Goal: Task Accomplishment & Management: Use online tool/utility

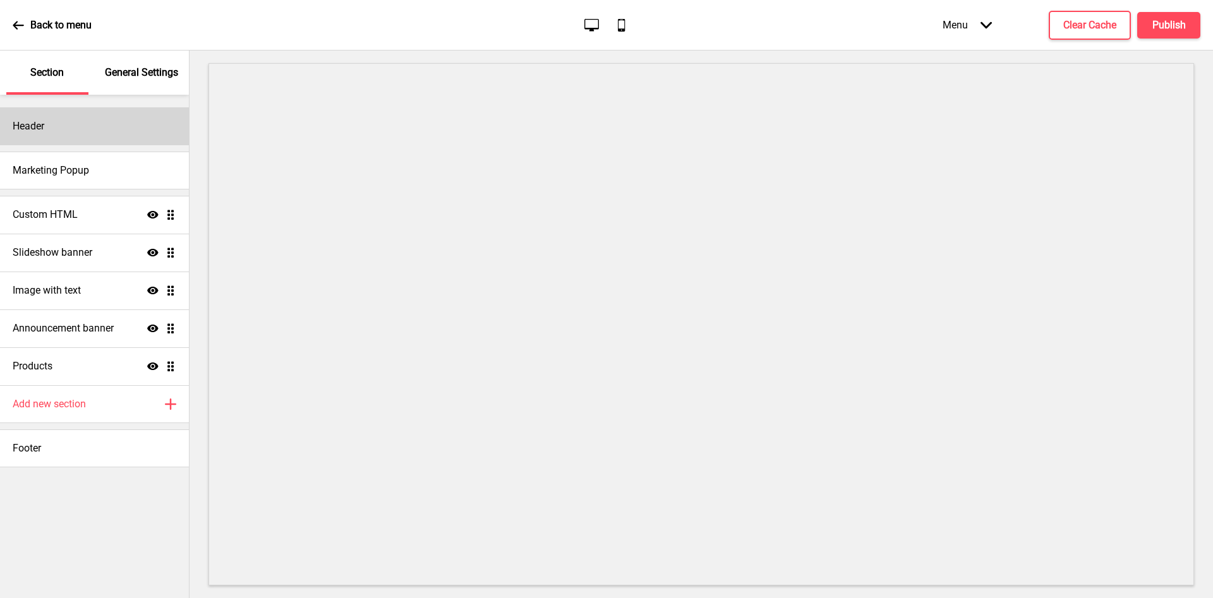
click at [46, 132] on div "Header" at bounding box center [94, 126] width 189 height 38
select select "Roboto"
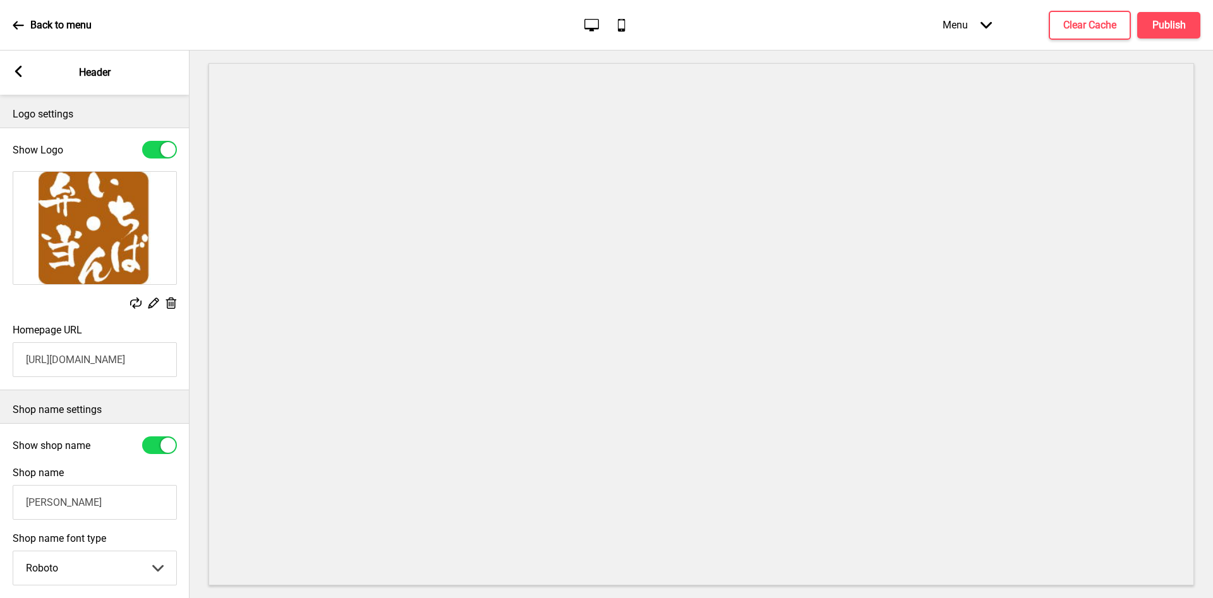
scroll to position [139, 0]
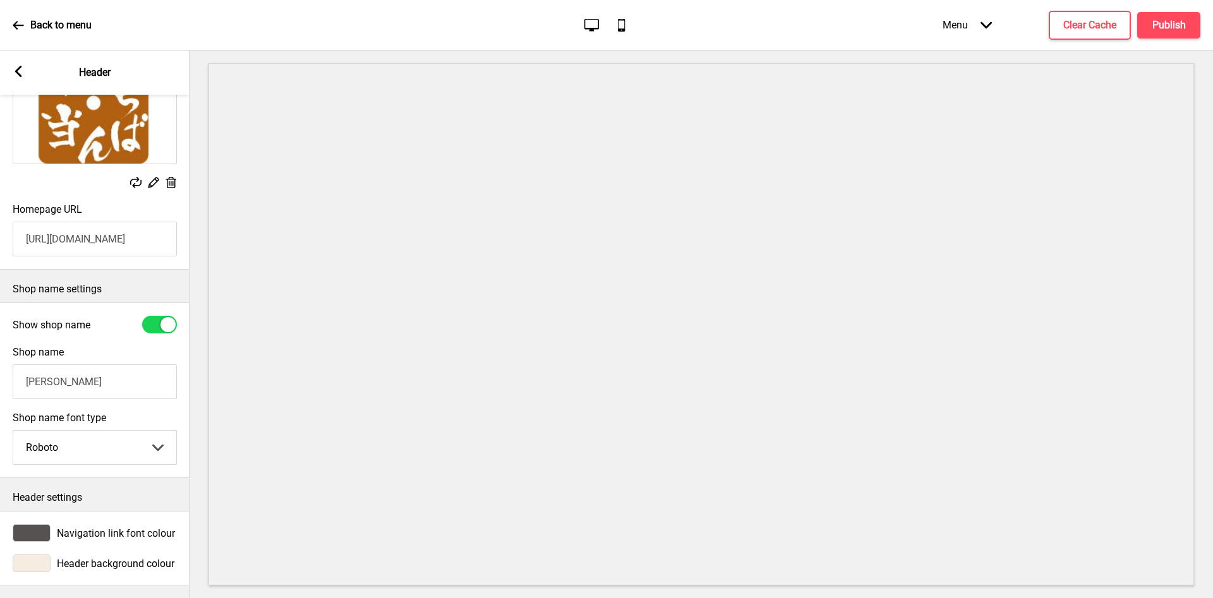
click at [22, 67] on rect at bounding box center [18, 71] width 11 height 11
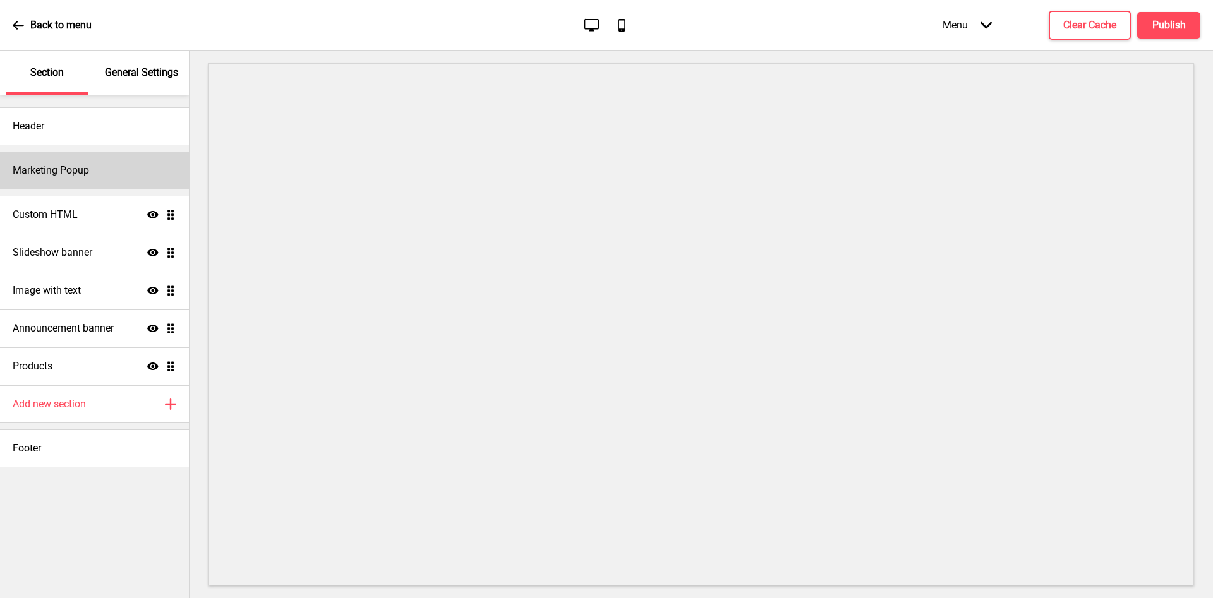
click at [46, 174] on h4 "Marketing Popup" at bounding box center [51, 171] width 76 height 14
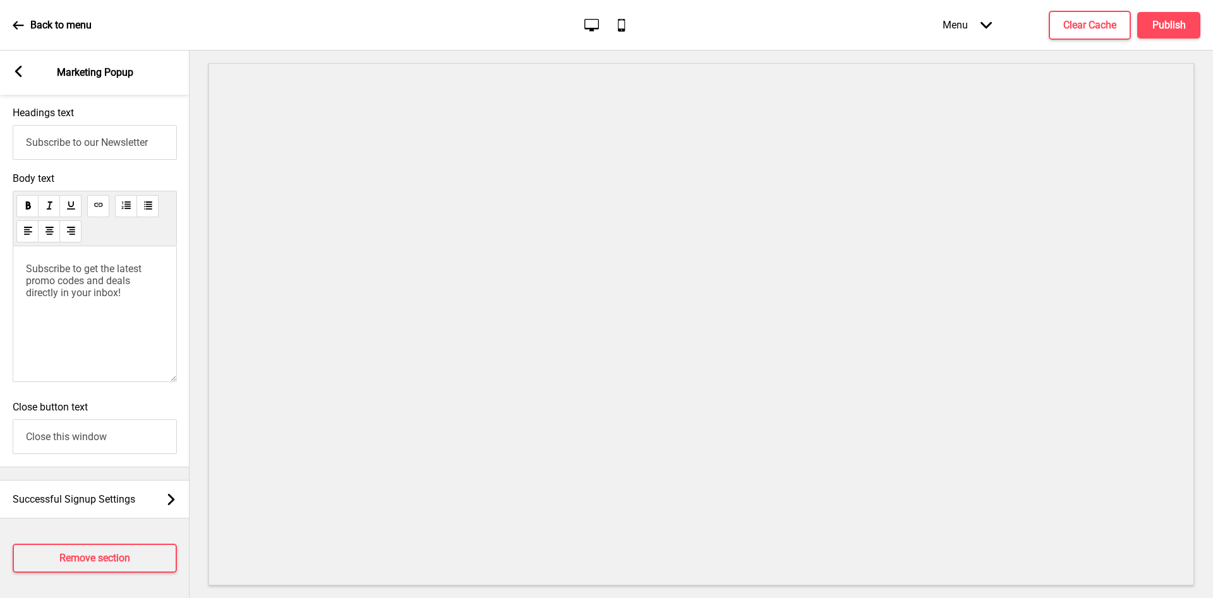
scroll to position [797, 0]
click at [20, 71] on rect at bounding box center [18, 71] width 11 height 11
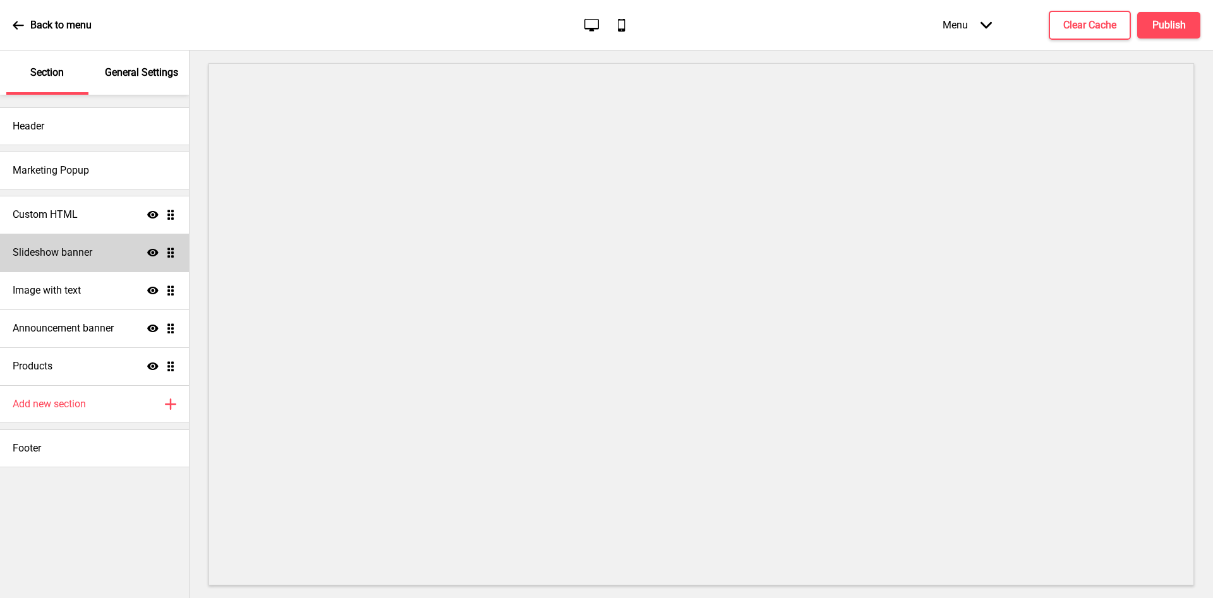
click at [65, 253] on h4 "Slideshow banner" at bounding box center [53, 253] width 80 height 14
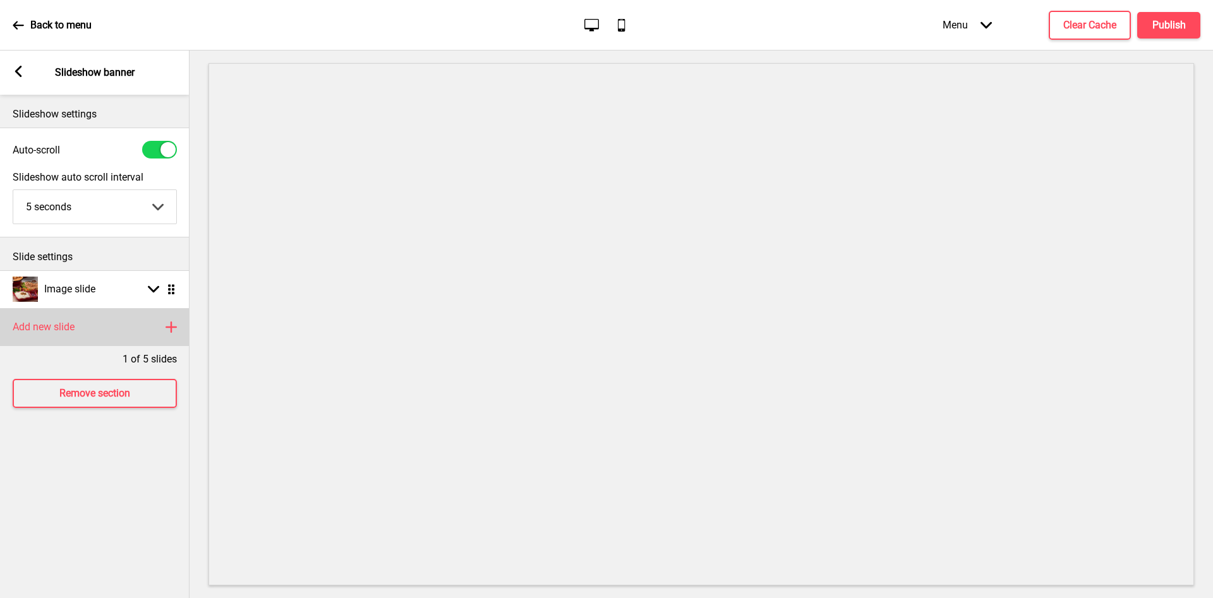
click at [171, 323] on icon at bounding box center [171, 327] width 10 height 10
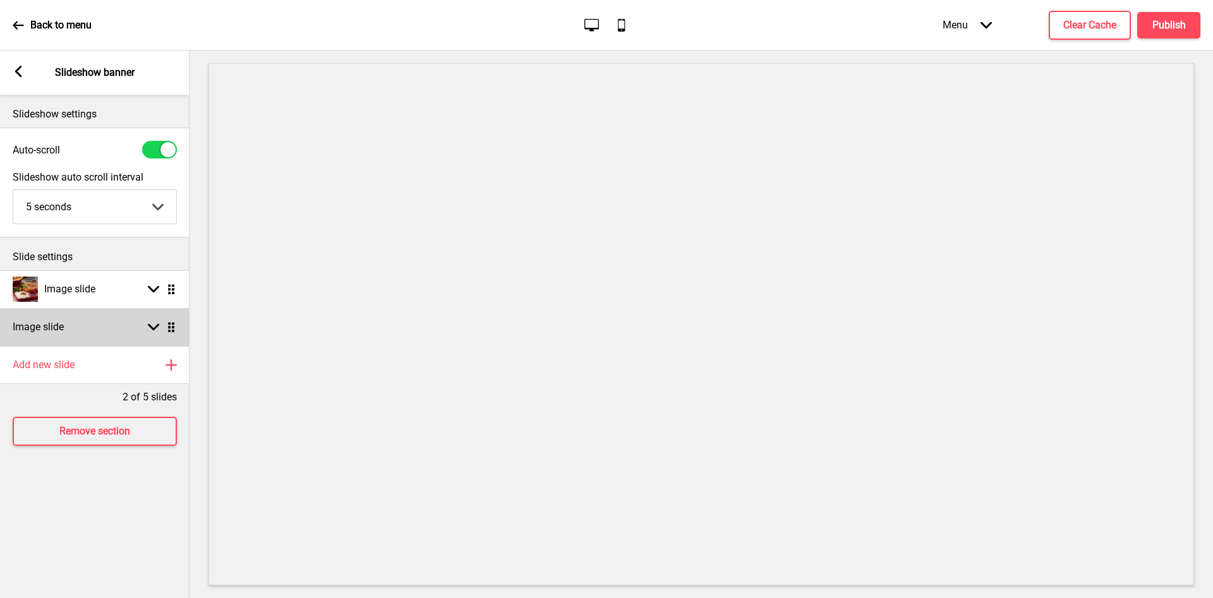
click at [40, 327] on h4 "Image slide" at bounding box center [38, 327] width 51 height 14
select select "right"
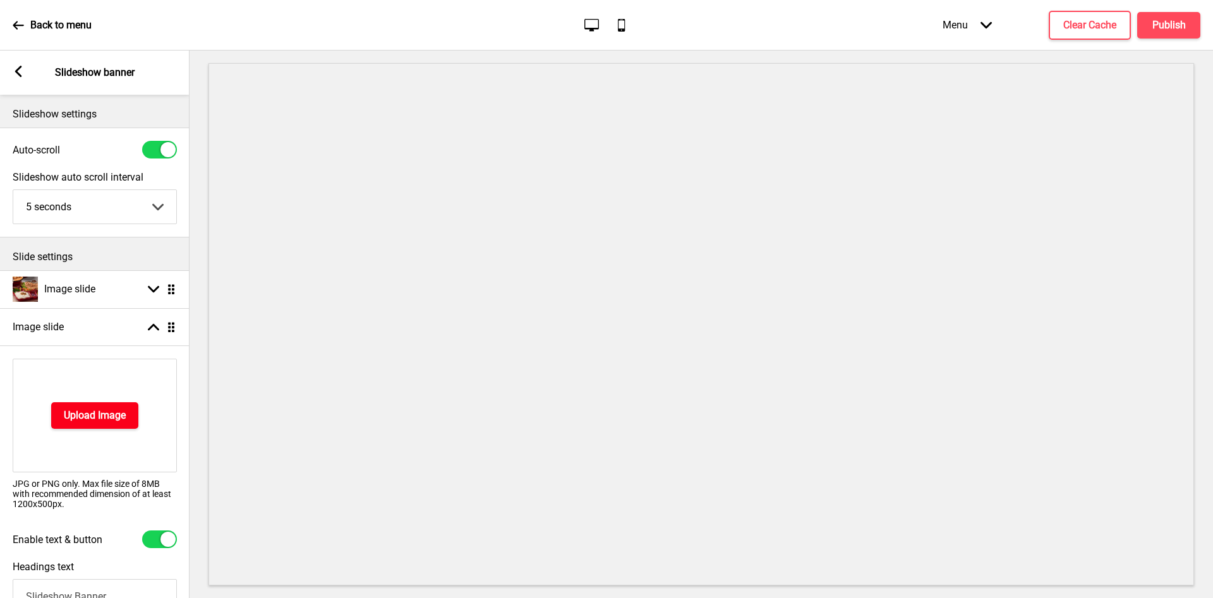
click at [77, 418] on h4 "Upload Image" at bounding box center [95, 416] width 62 height 14
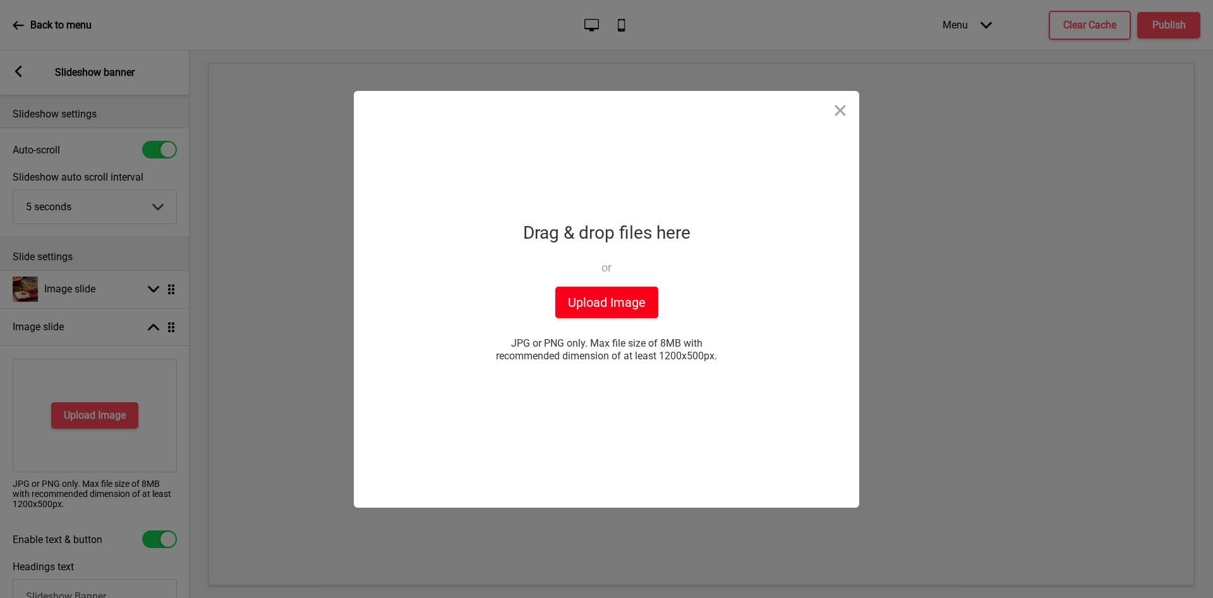
click at [618, 309] on button "Upload Image" at bounding box center [606, 303] width 103 height 32
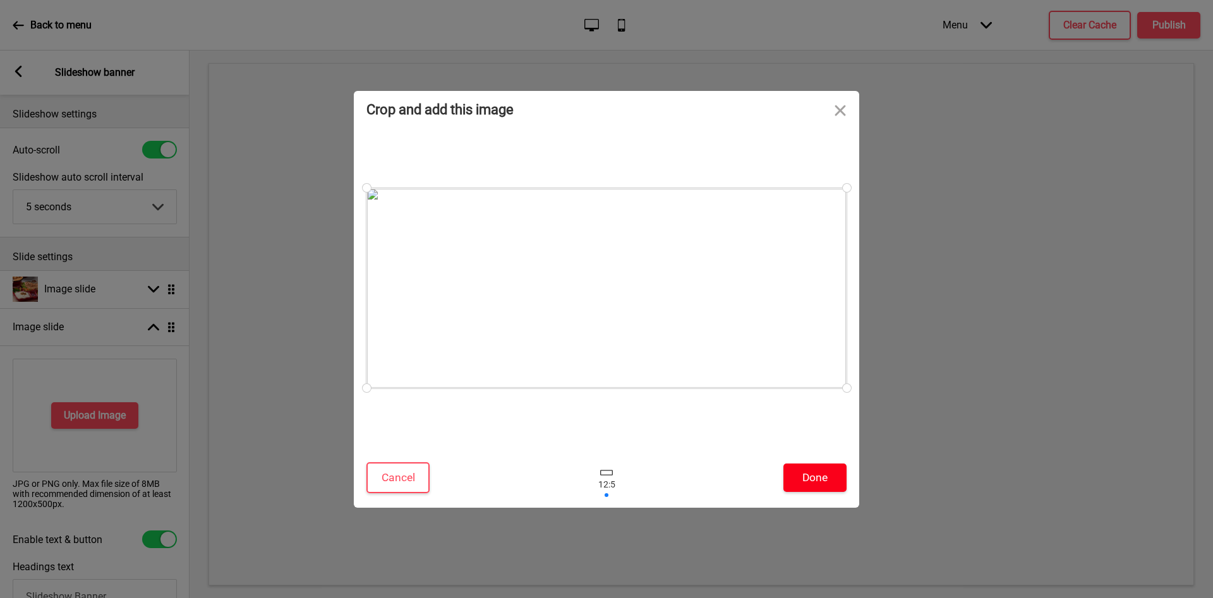
click at [816, 482] on button "Done" at bounding box center [814, 478] width 63 height 28
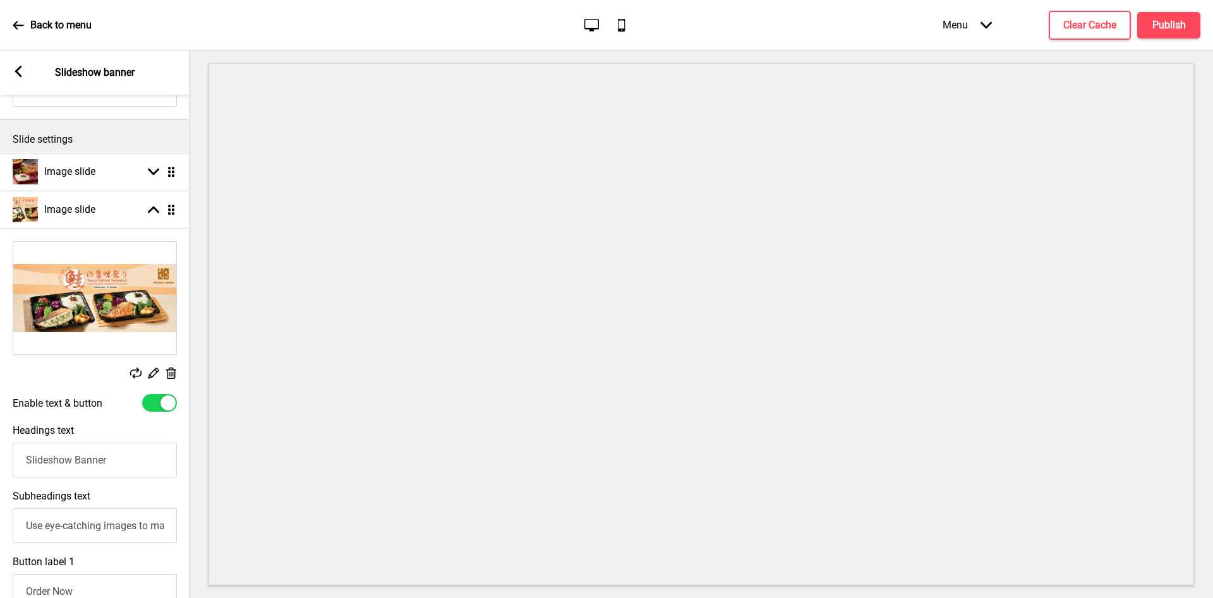
scroll to position [126, 0]
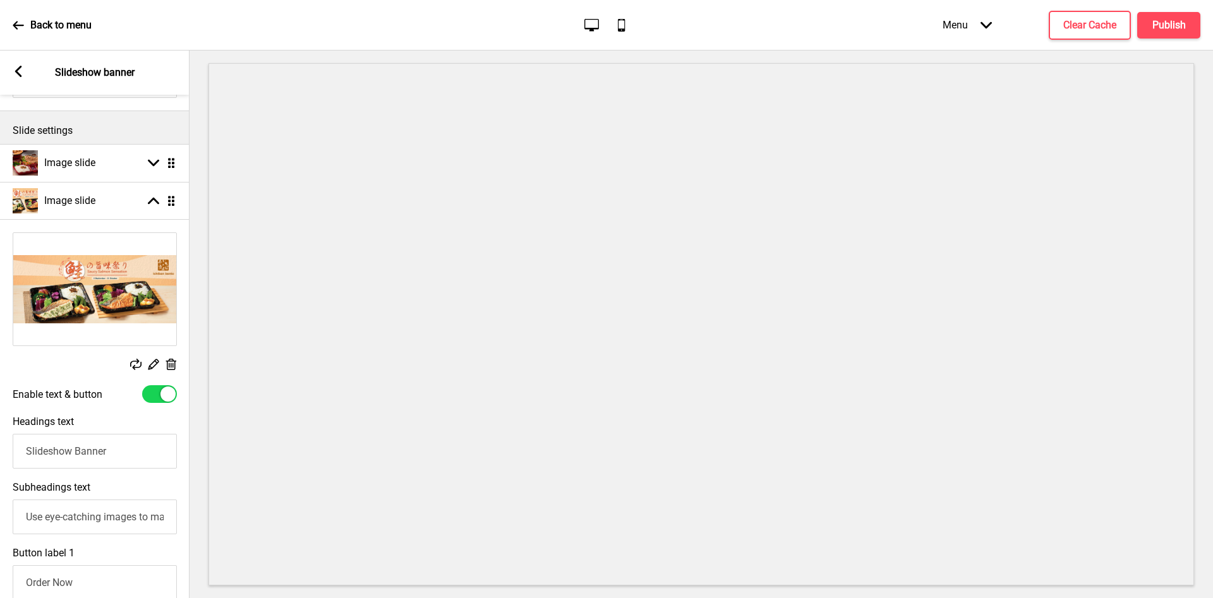
click at [159, 397] on div at bounding box center [159, 394] width 35 height 18
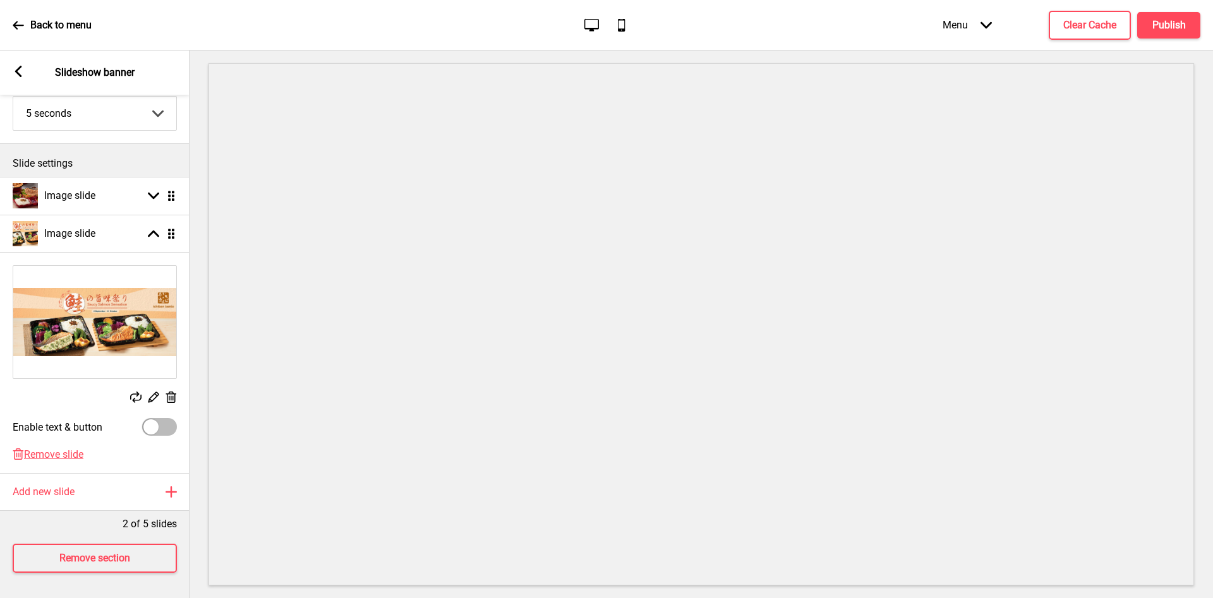
scroll to position [109, 0]
click at [150, 419] on div at bounding box center [150, 426] width 15 height 15
checkbox input "true"
select select "right"
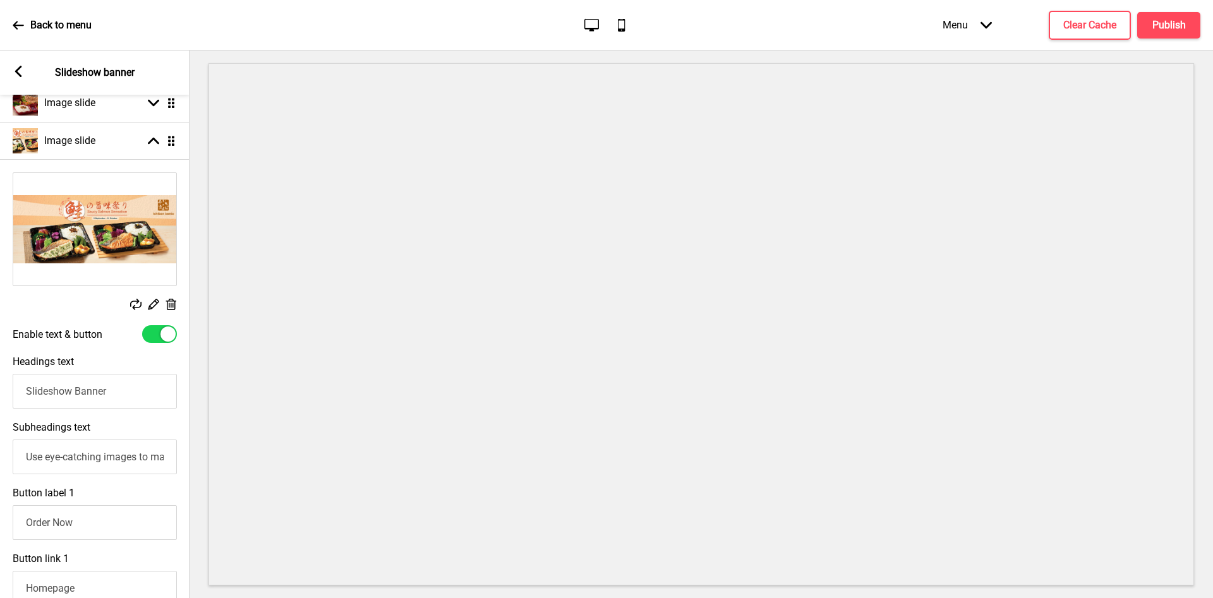
scroll to position [189, 0]
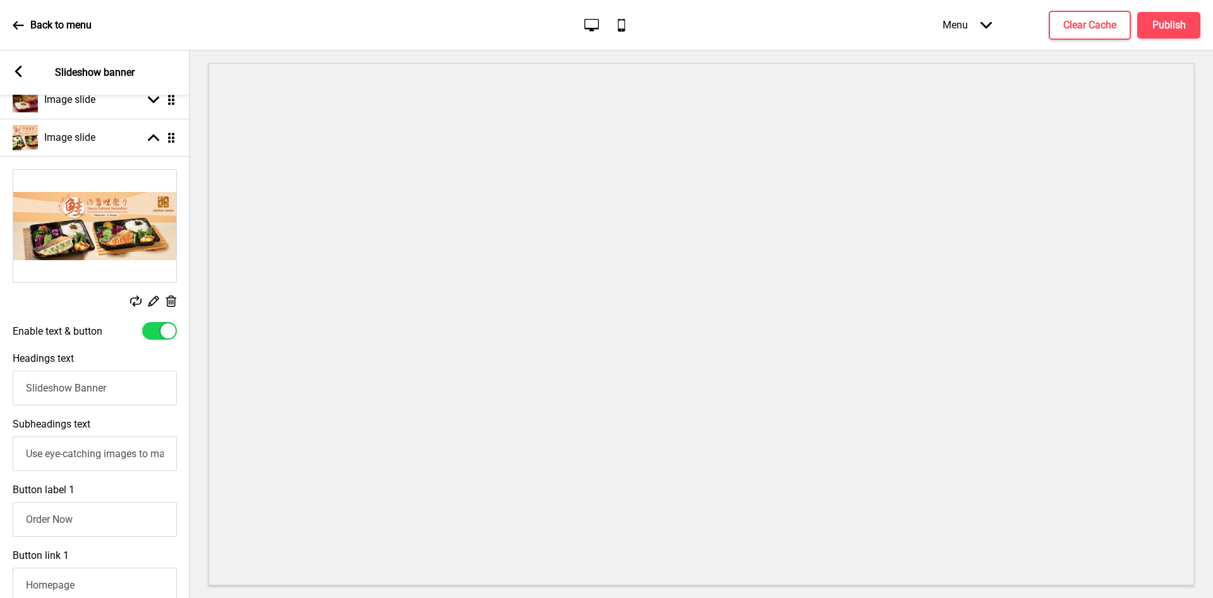
click at [163, 339] on div at bounding box center [159, 331] width 35 height 18
checkbox input "false"
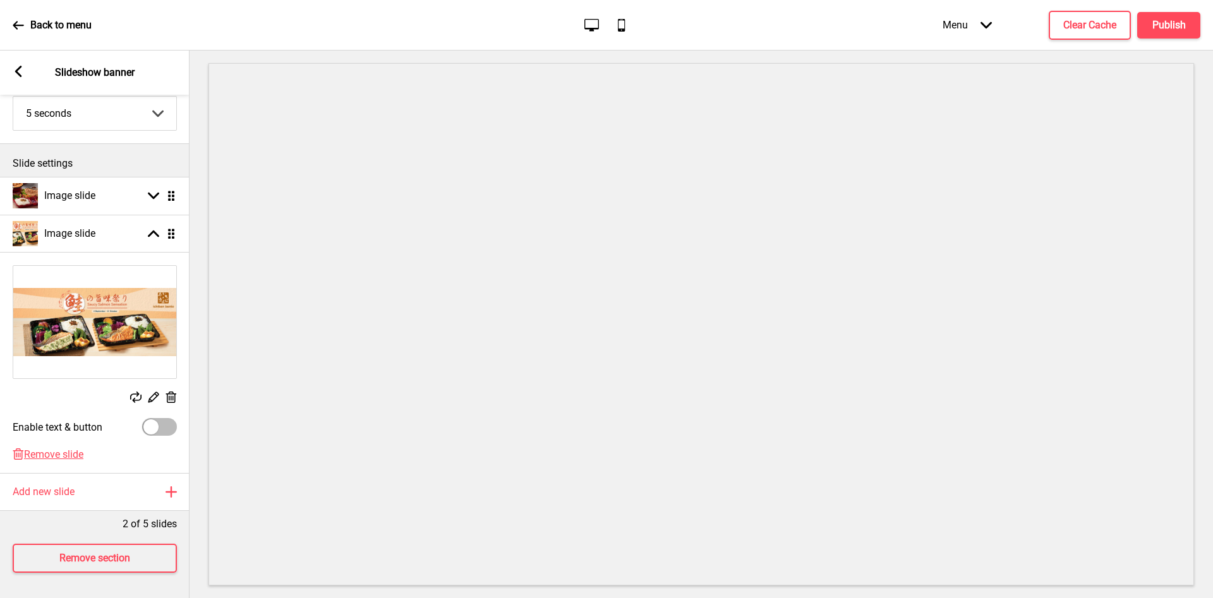
scroll to position [109, 0]
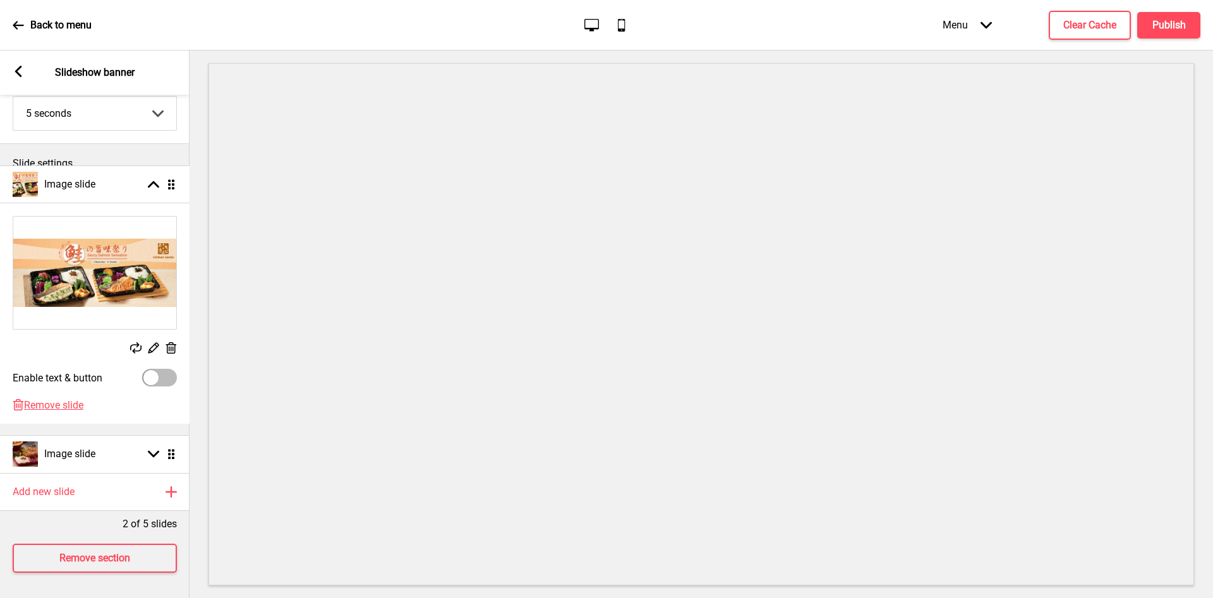
drag, startPoint x: 171, startPoint y: 221, endPoint x: 178, endPoint y: 188, distance: 34.3
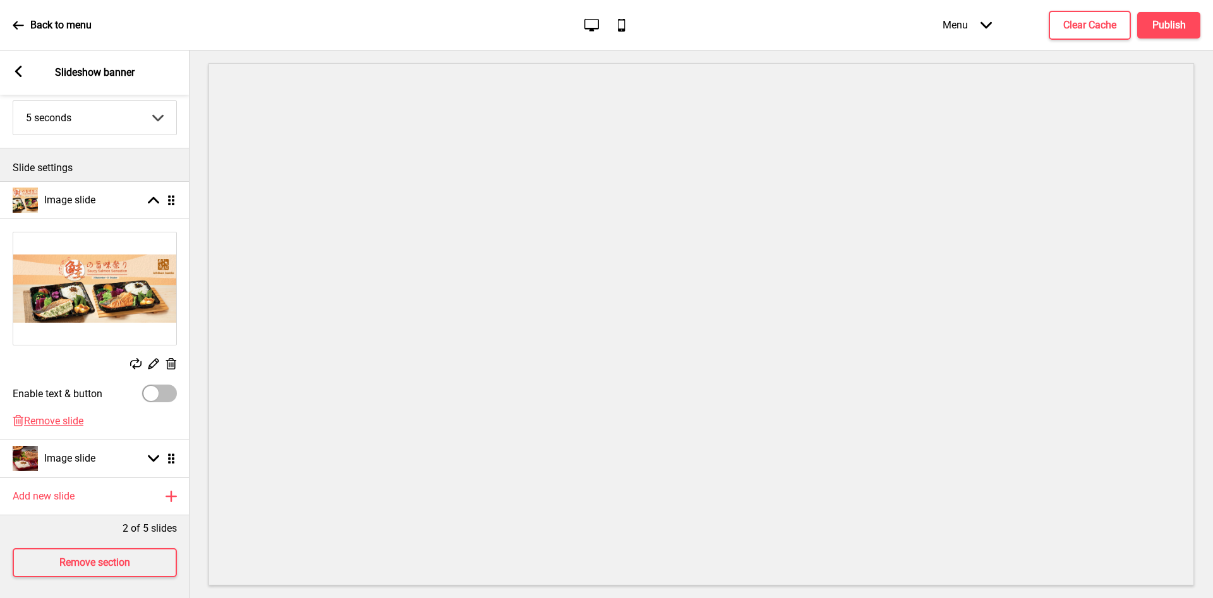
scroll to position [78, 0]
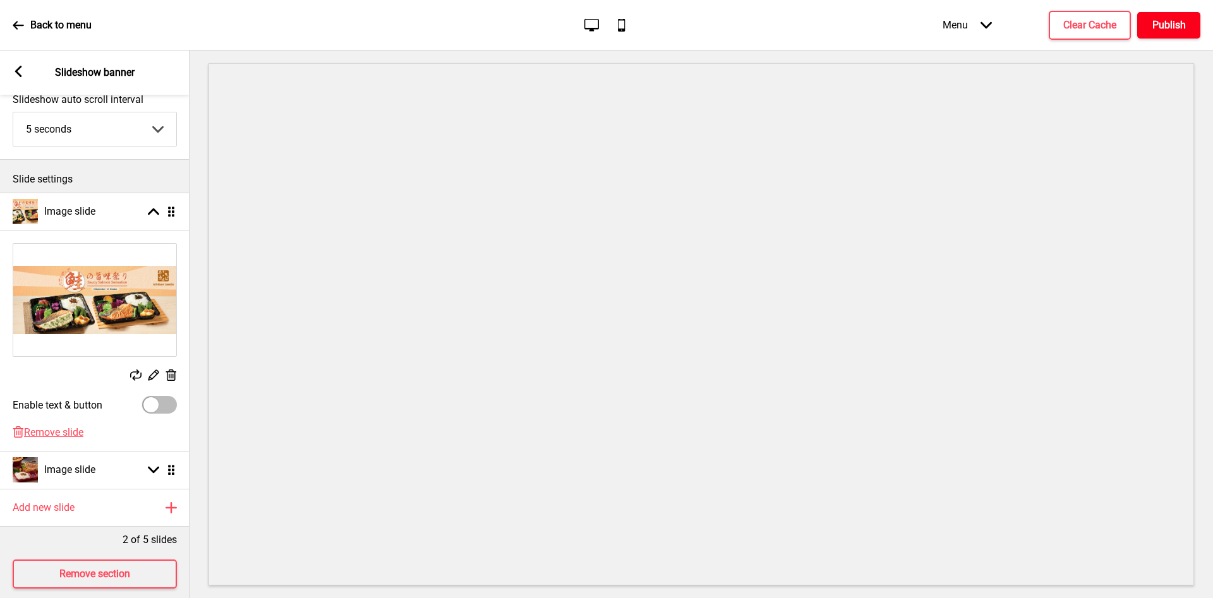
click at [1176, 28] on h4 "Publish" at bounding box center [1168, 25] width 33 height 14
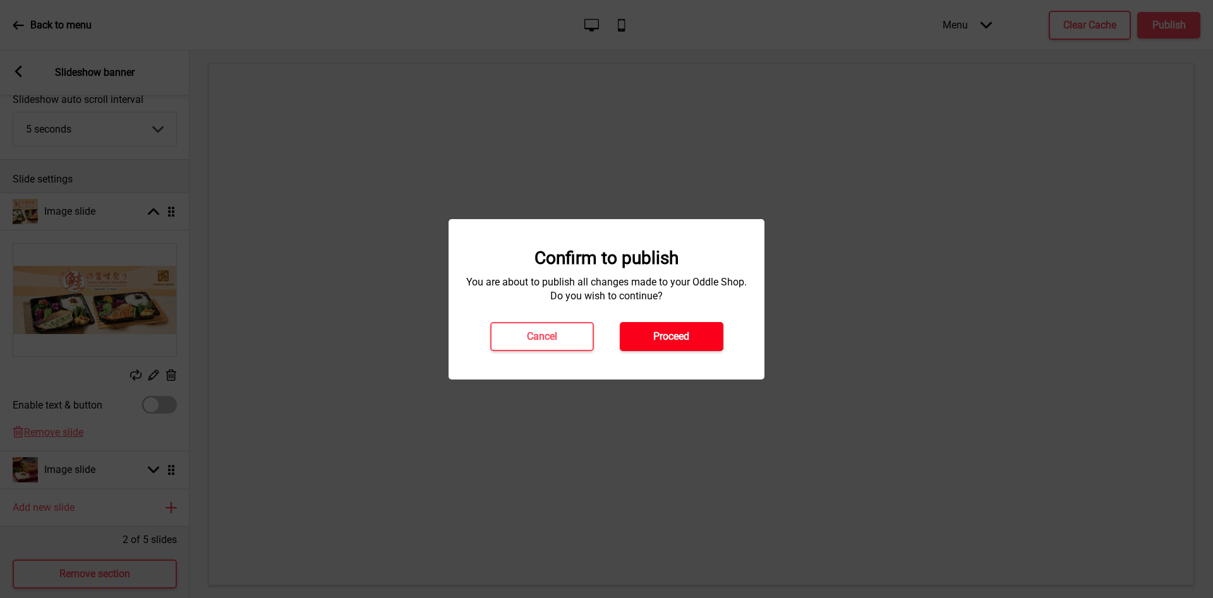
click at [701, 334] on button "Proceed" at bounding box center [672, 336] width 104 height 29
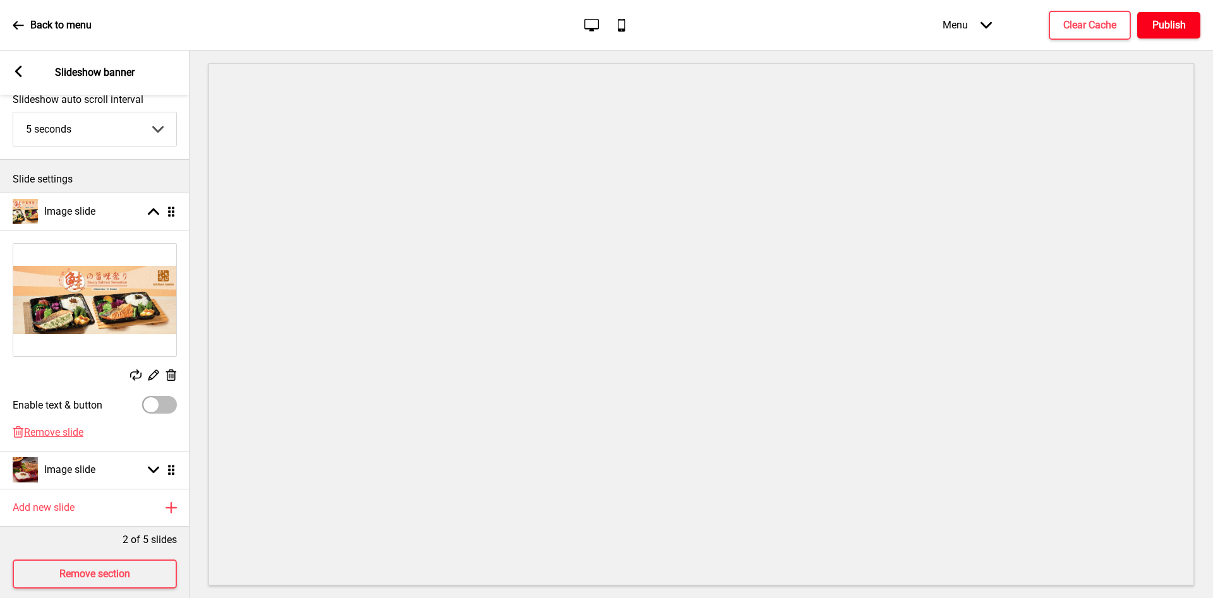
click at [1167, 27] on h4 "Publish" at bounding box center [1168, 25] width 33 height 14
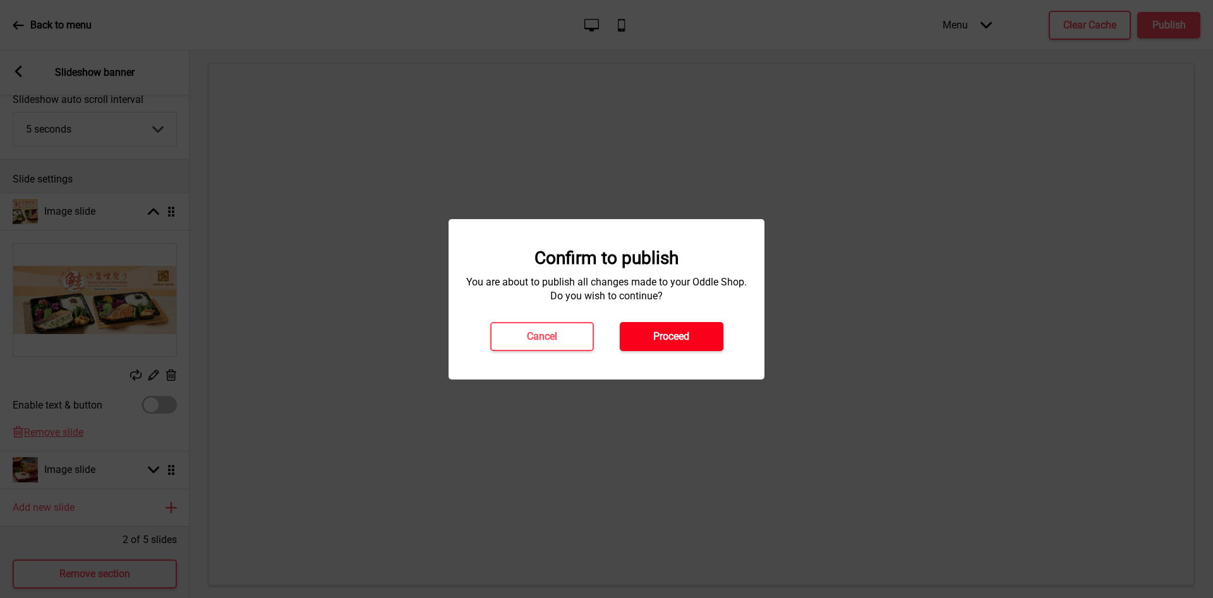
click at [677, 337] on h4 "Proceed" at bounding box center [671, 337] width 36 height 14
